Goal: Information Seeking & Learning: Learn about a topic

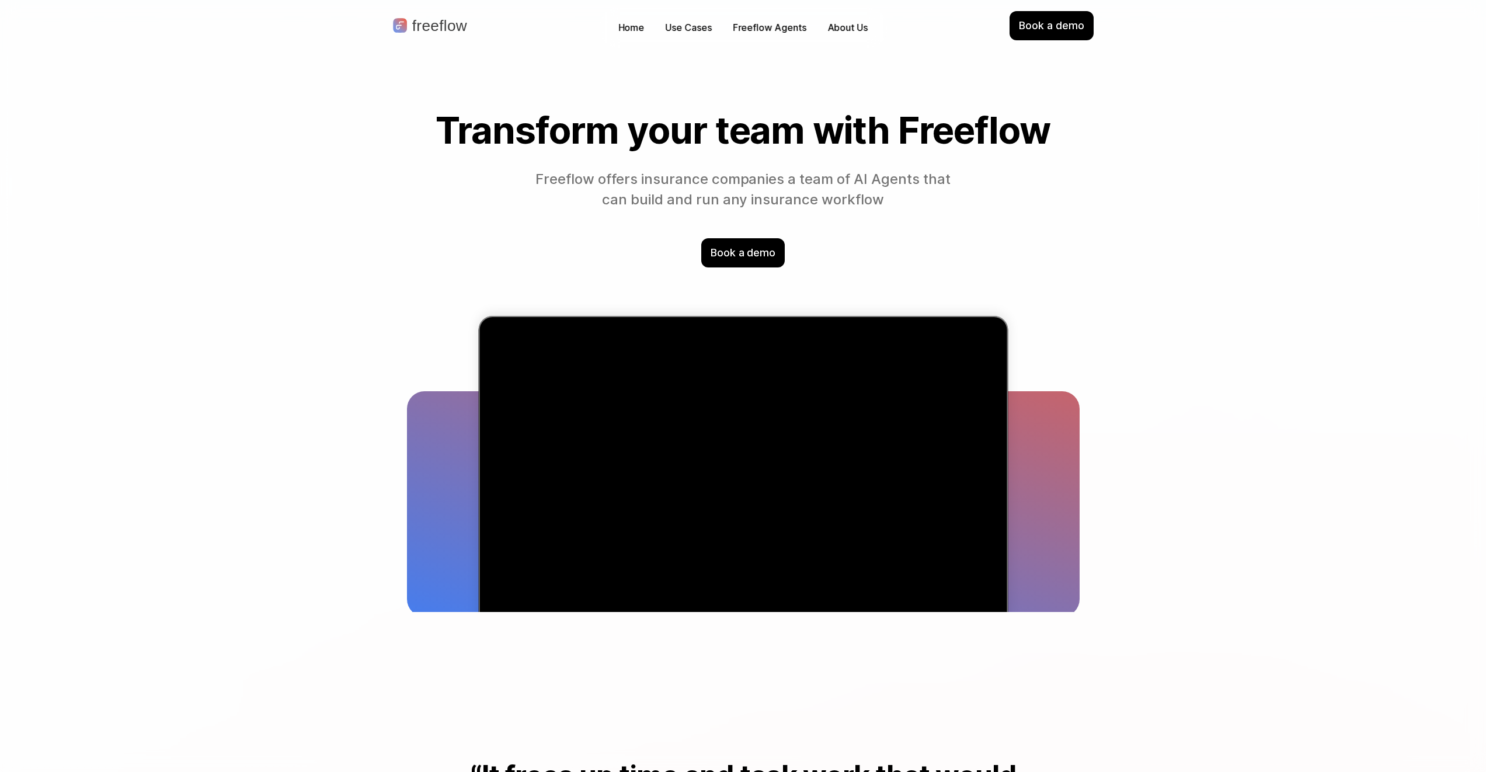
drag, startPoint x: 791, startPoint y: 707, endPoint x: 743, endPoint y: 347, distance: 362.9
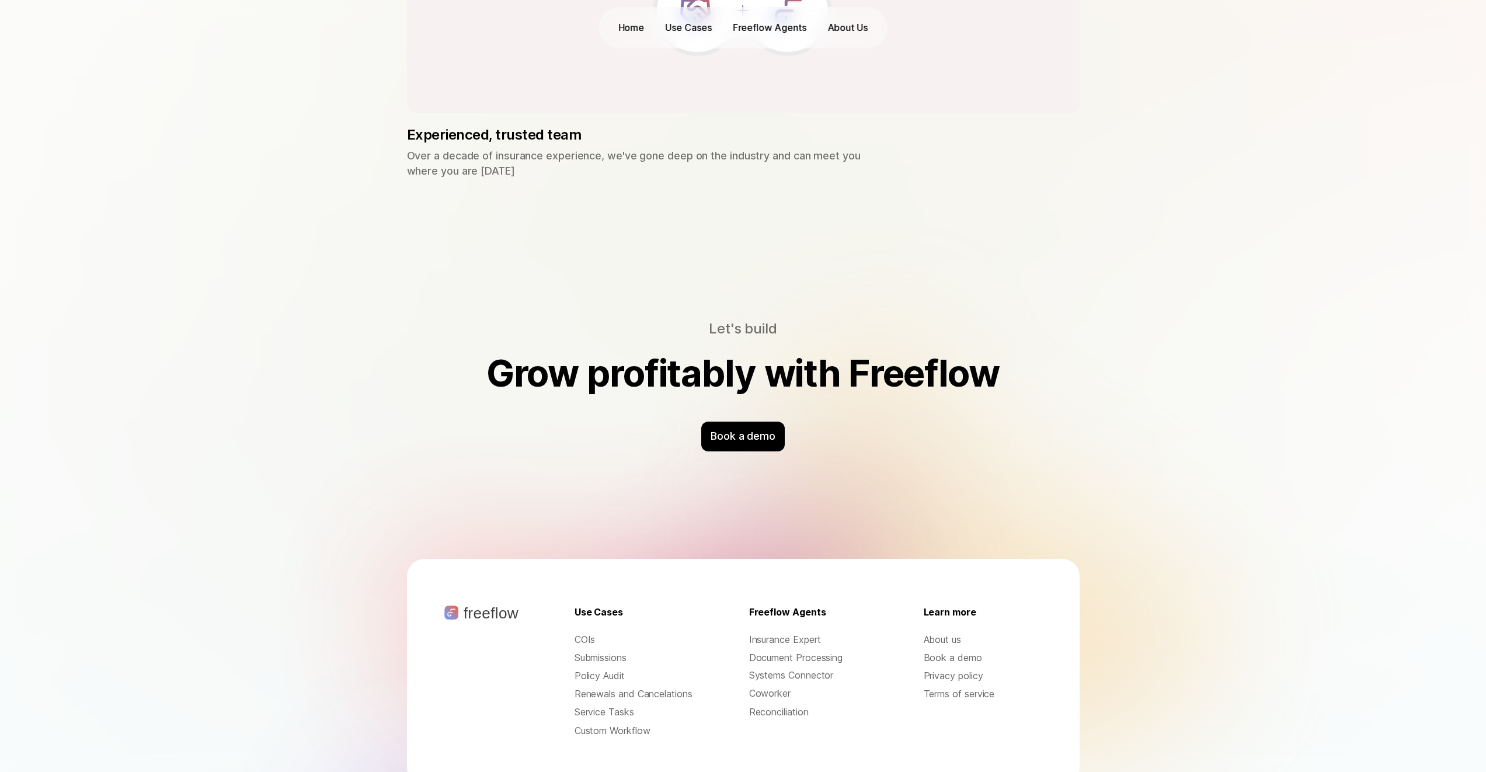
scroll to position [3513, 0]
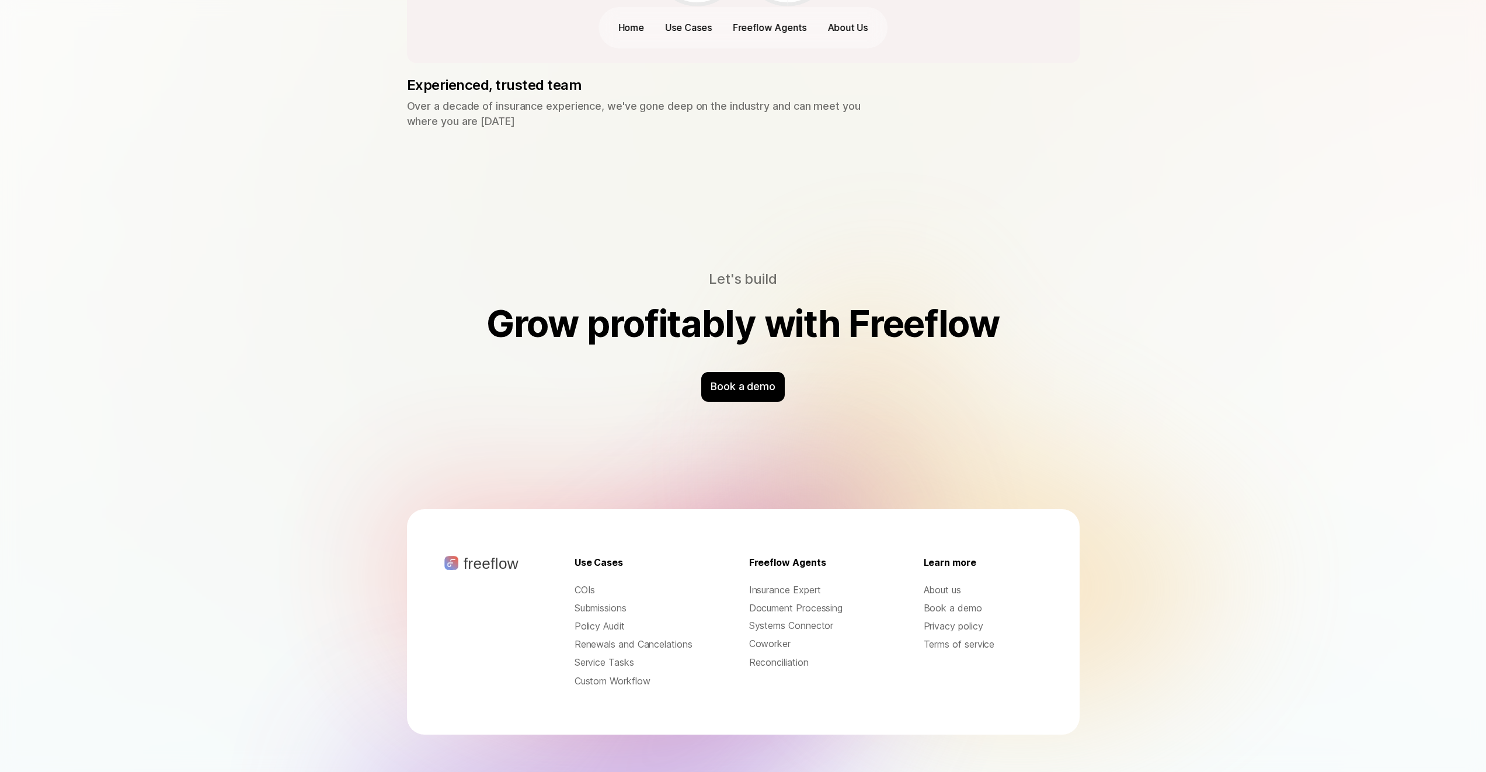
click at [955, 583] on p "About us" at bounding box center [983, 589] width 119 height 13
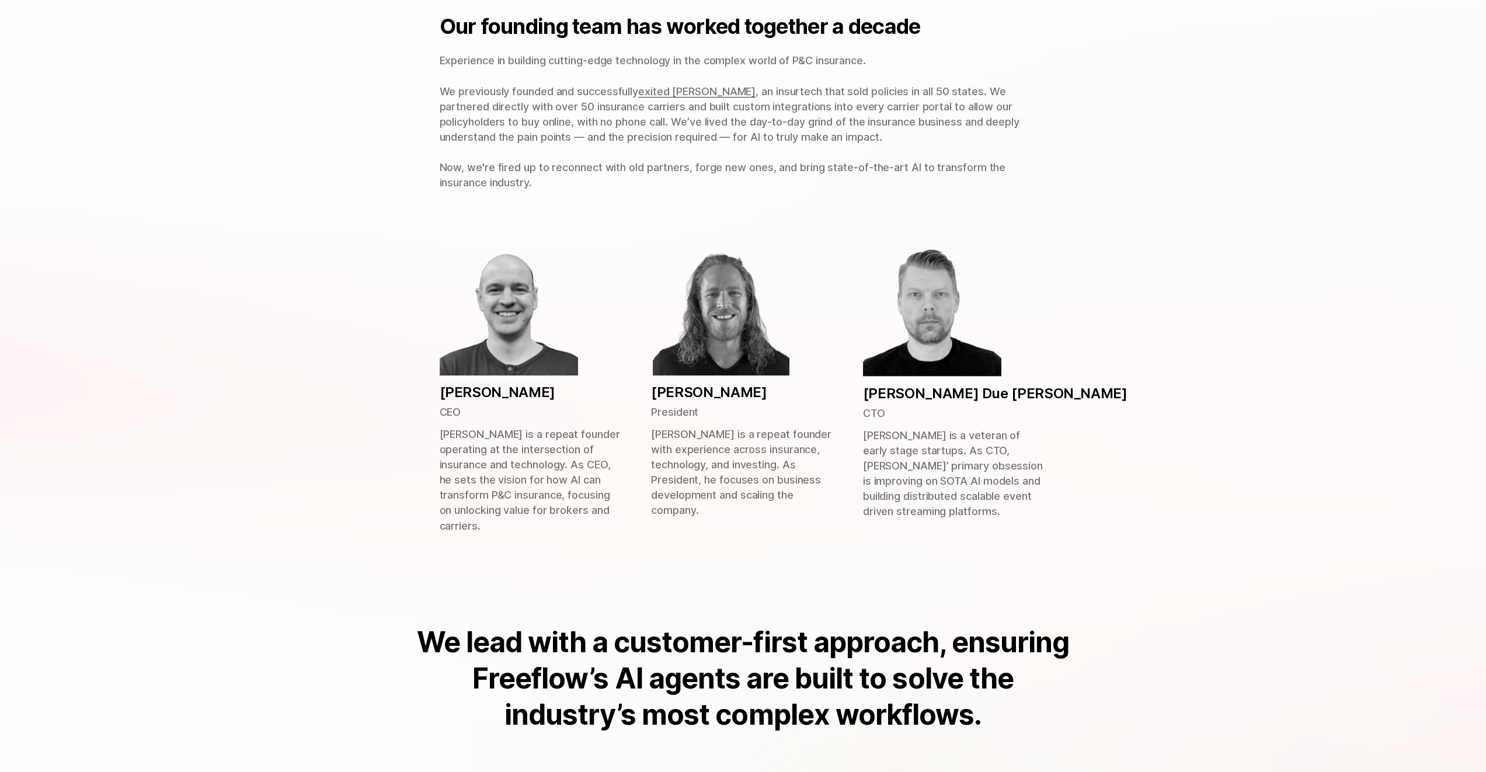
scroll to position [350, 0]
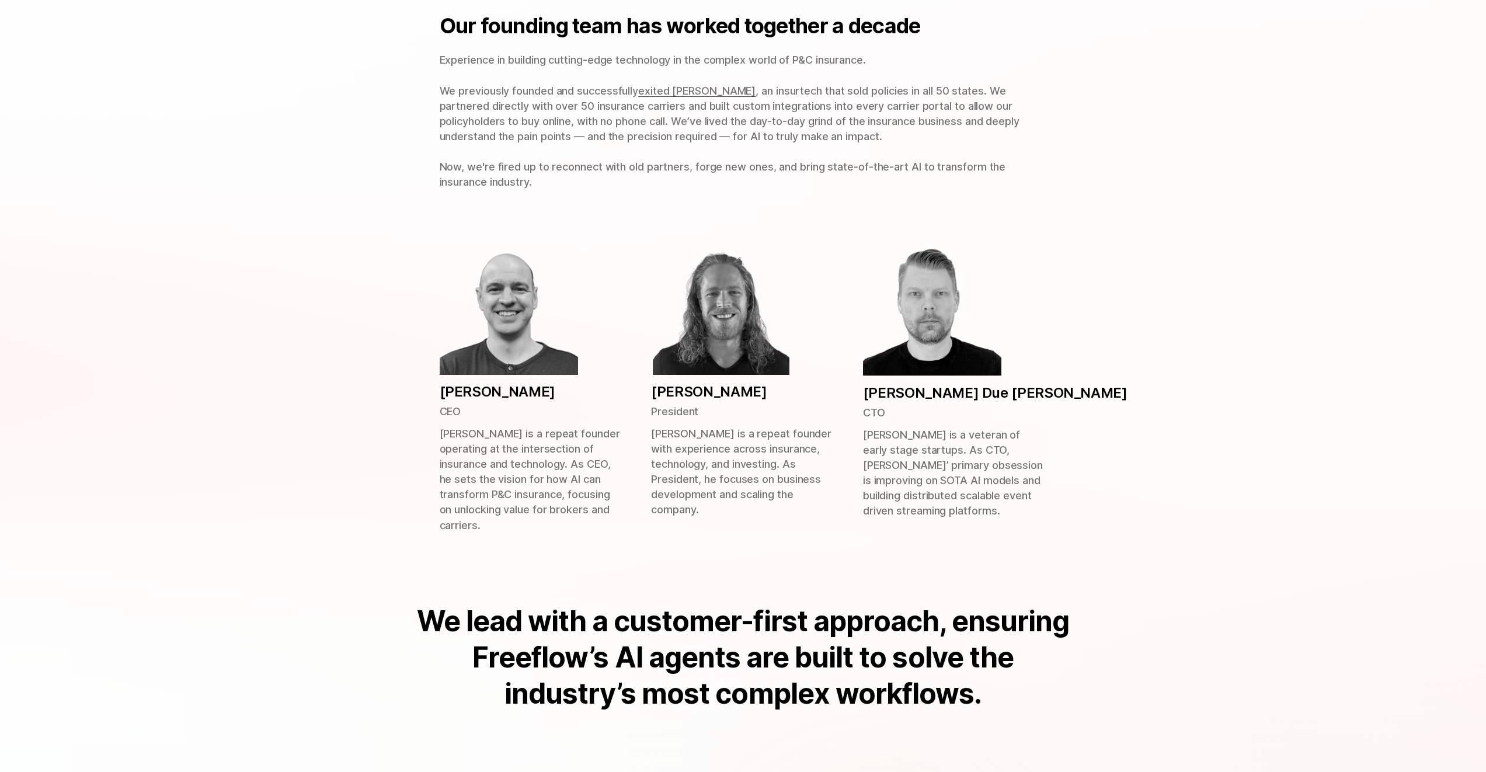
click at [517, 384] on p "[PERSON_NAME]" at bounding box center [498, 392] width 116 height 20
click at [979, 402] on div "[PERSON_NAME] Due [PERSON_NAME] CTO" at bounding box center [995, 401] width 265 height 37
click at [979, 402] on p "[PERSON_NAME] Due [PERSON_NAME]" at bounding box center [995, 393] width 265 height 20
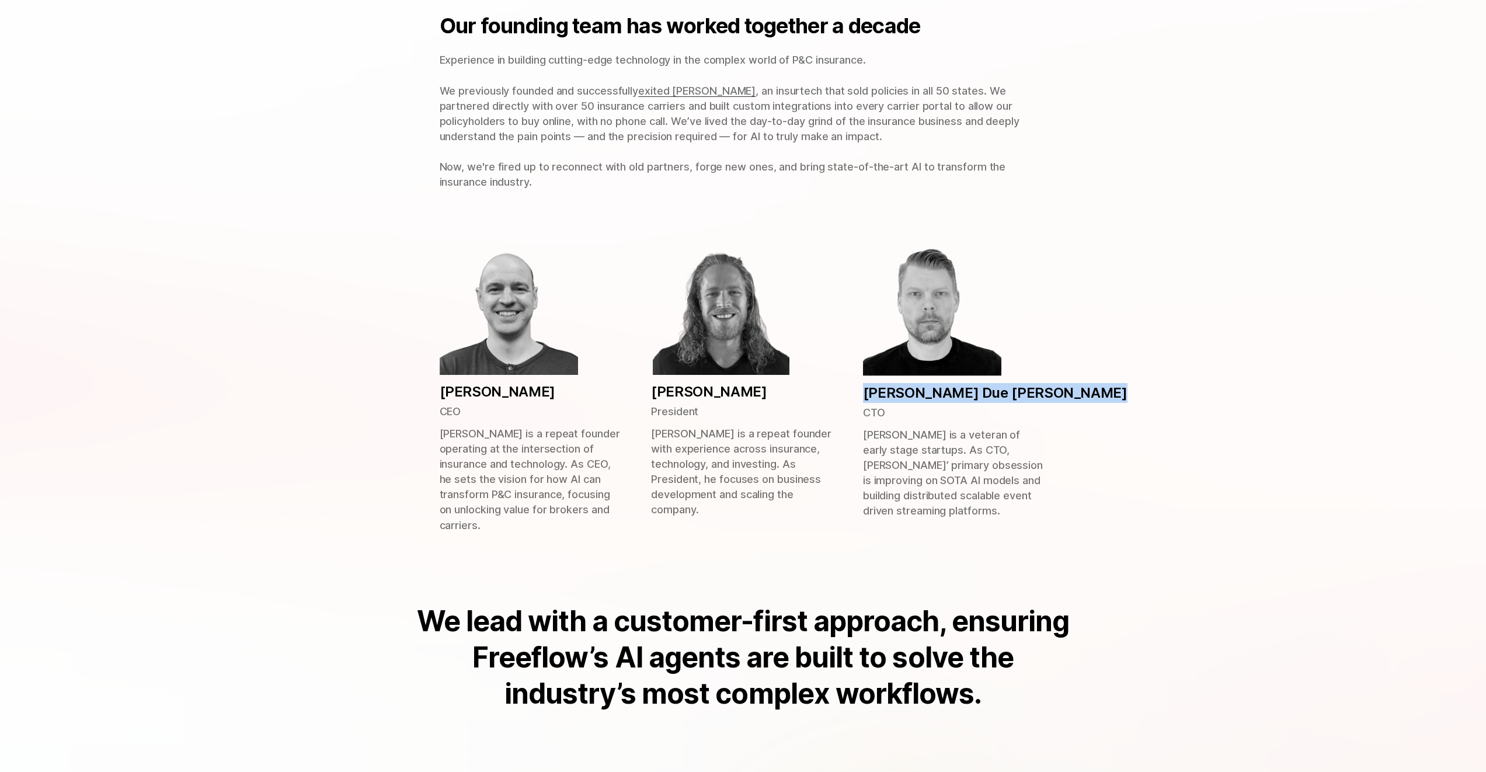
click at [979, 402] on p "[PERSON_NAME] Due [PERSON_NAME]" at bounding box center [995, 393] width 265 height 20
